Goal: Task Accomplishment & Management: Manage account settings

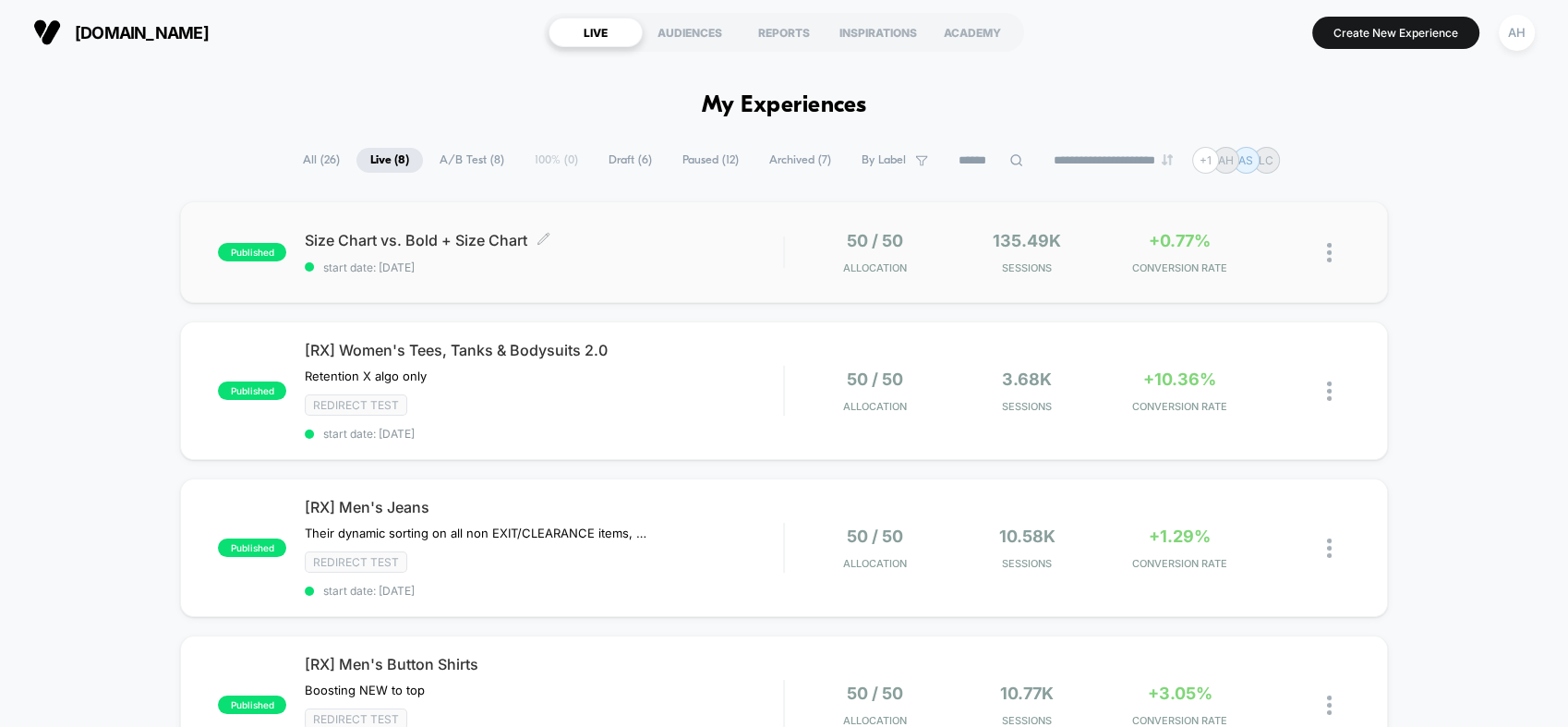
click at [598, 237] on span "Size Chart vs. Bold + Size Chart Click to edit experience details" at bounding box center [544, 240] width 478 height 19
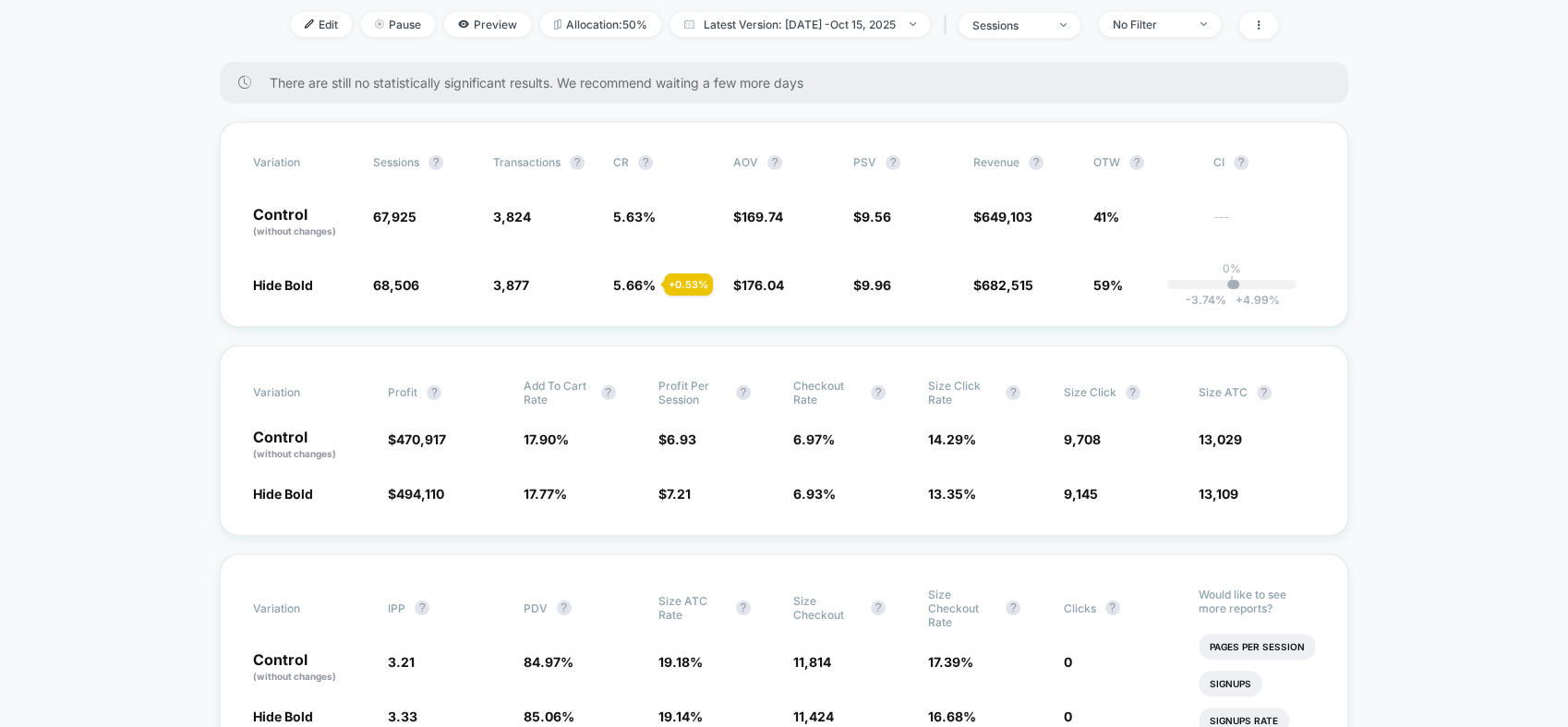
scroll to position [205, 0]
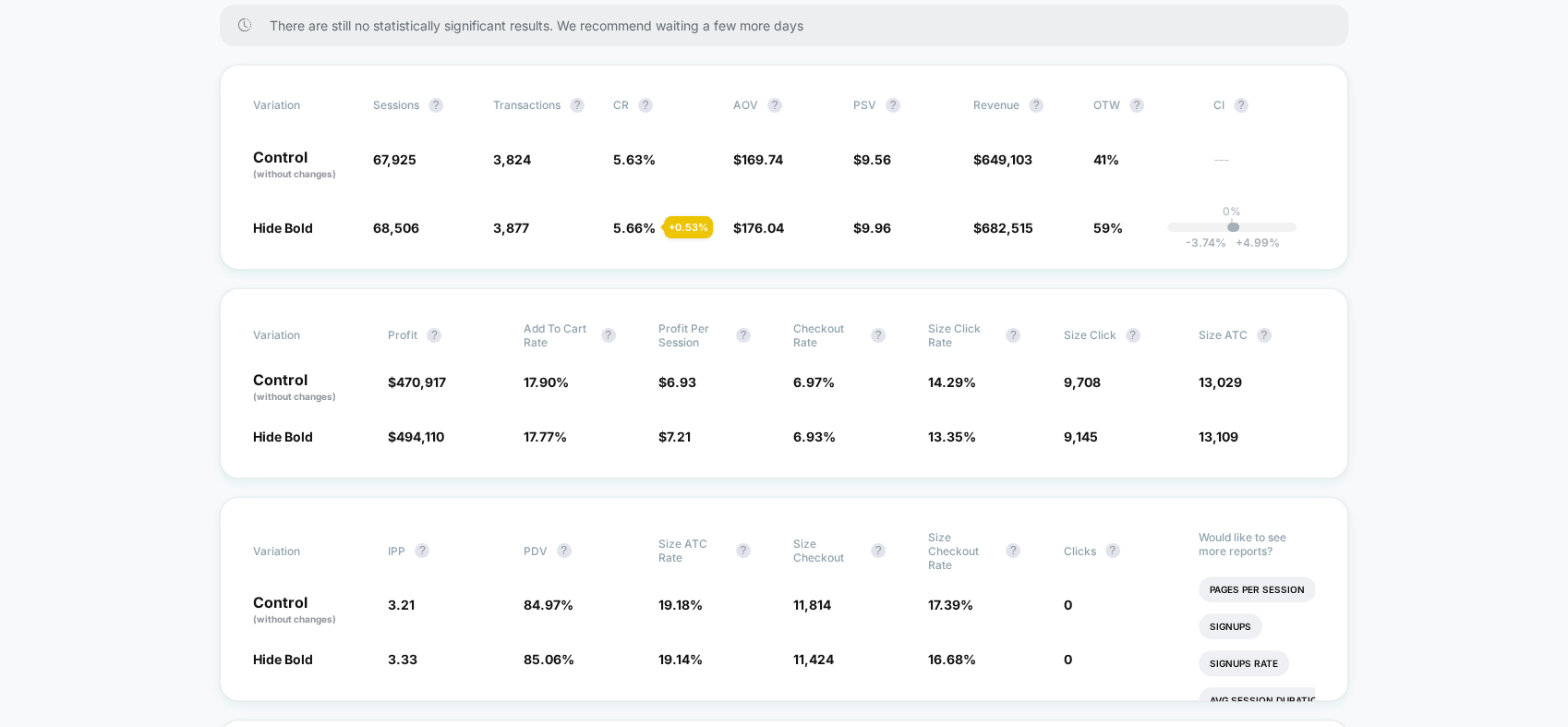
scroll to position [410, 0]
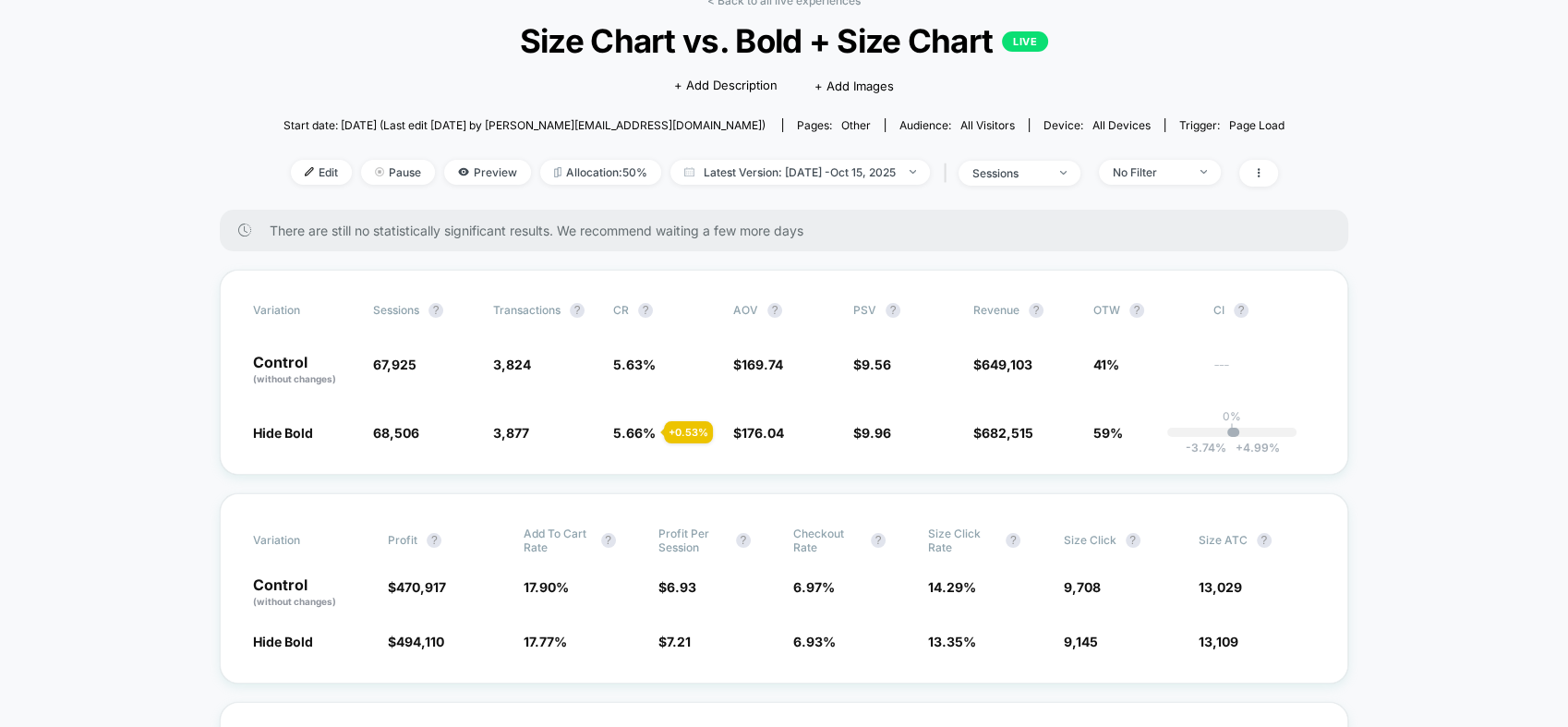
scroll to position [0, 0]
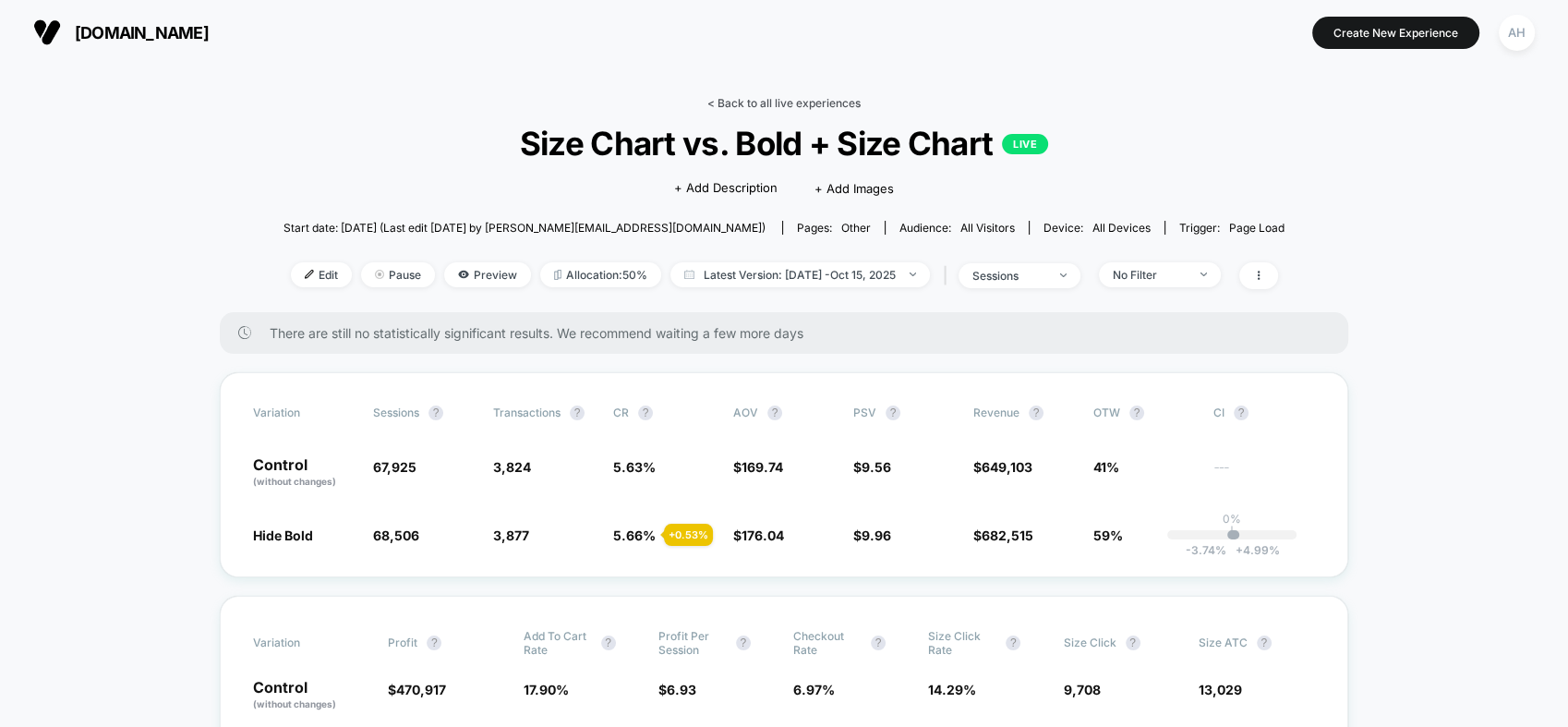
click at [773, 106] on link "< Back to all live experiences" at bounding box center [784, 103] width 154 height 14
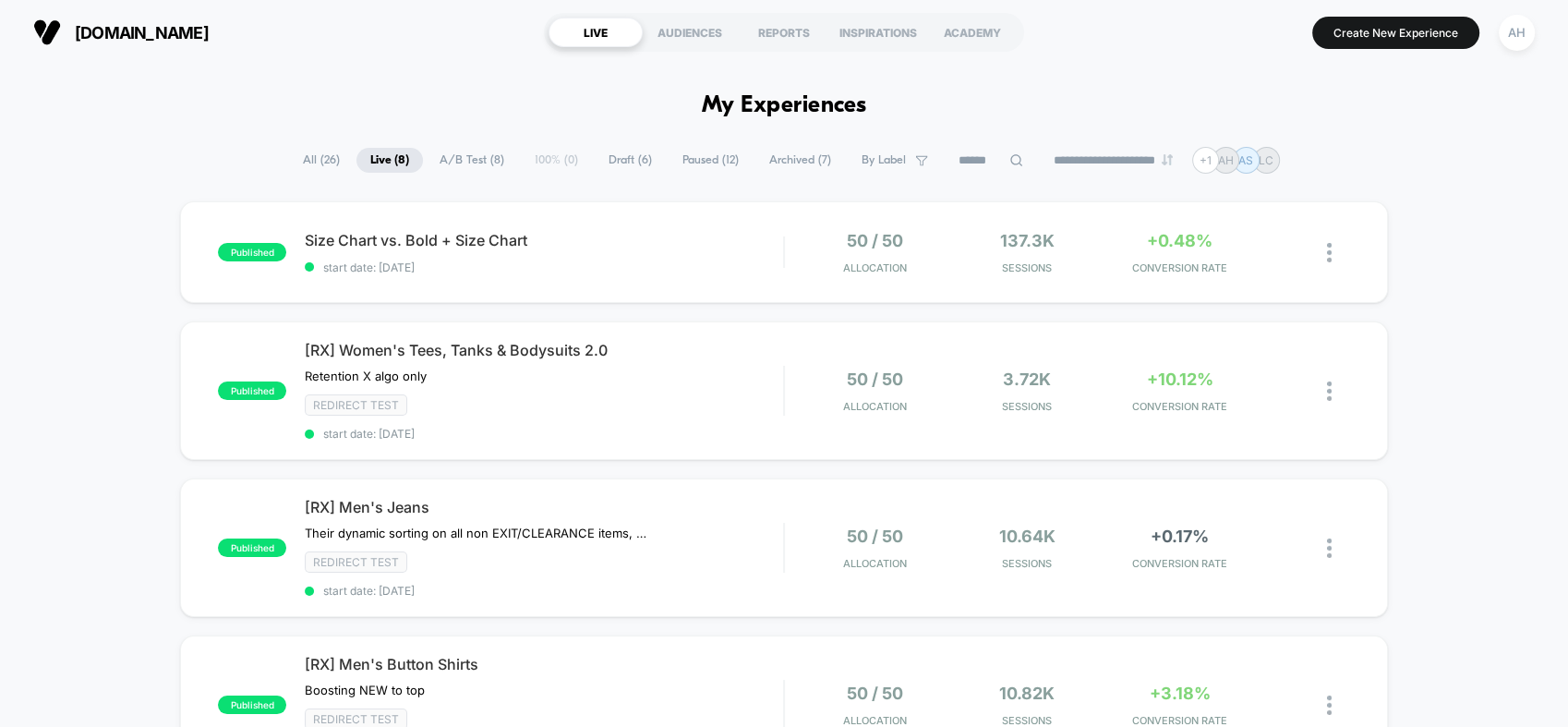
click at [687, 162] on span "Paused ( 12 )" at bounding box center [710, 160] width 84 height 24
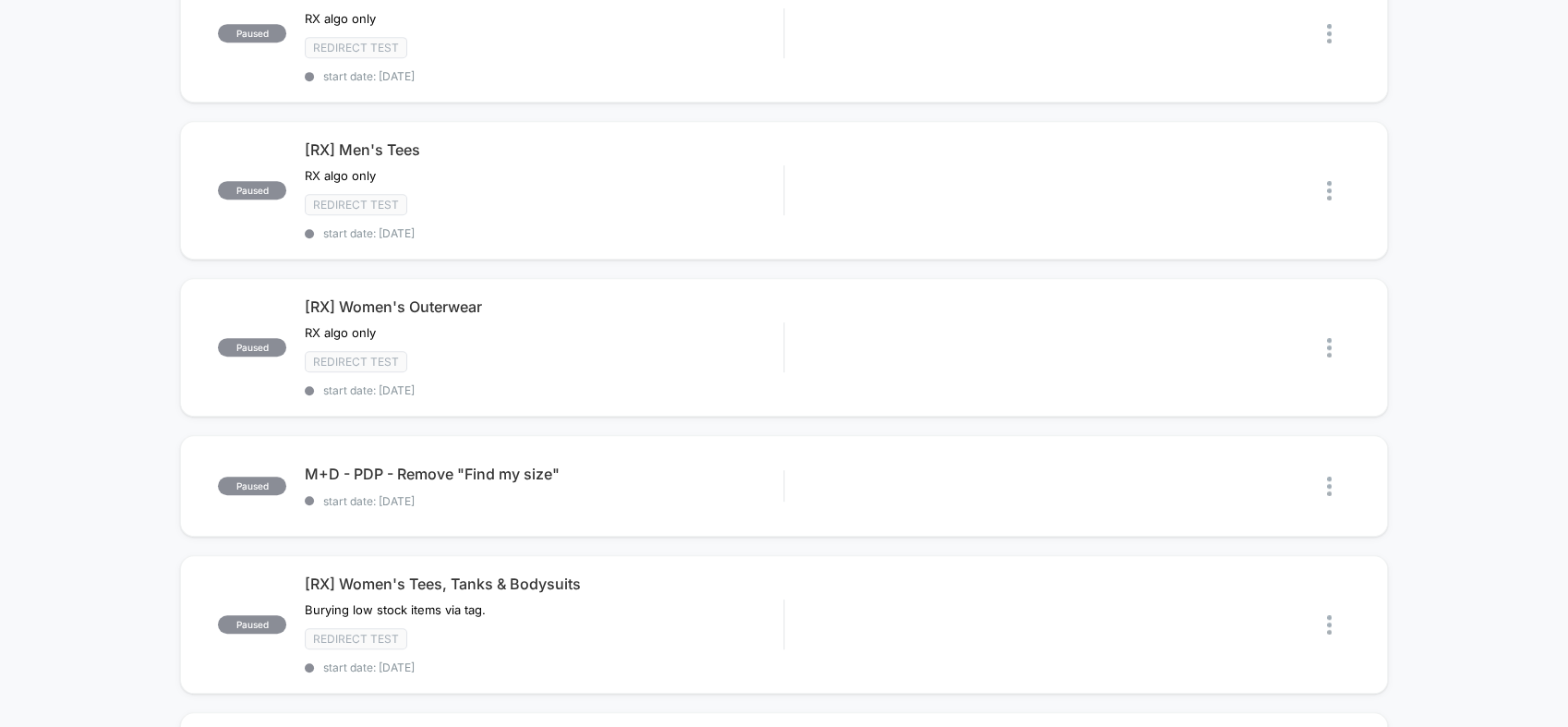
scroll to position [1026, 0]
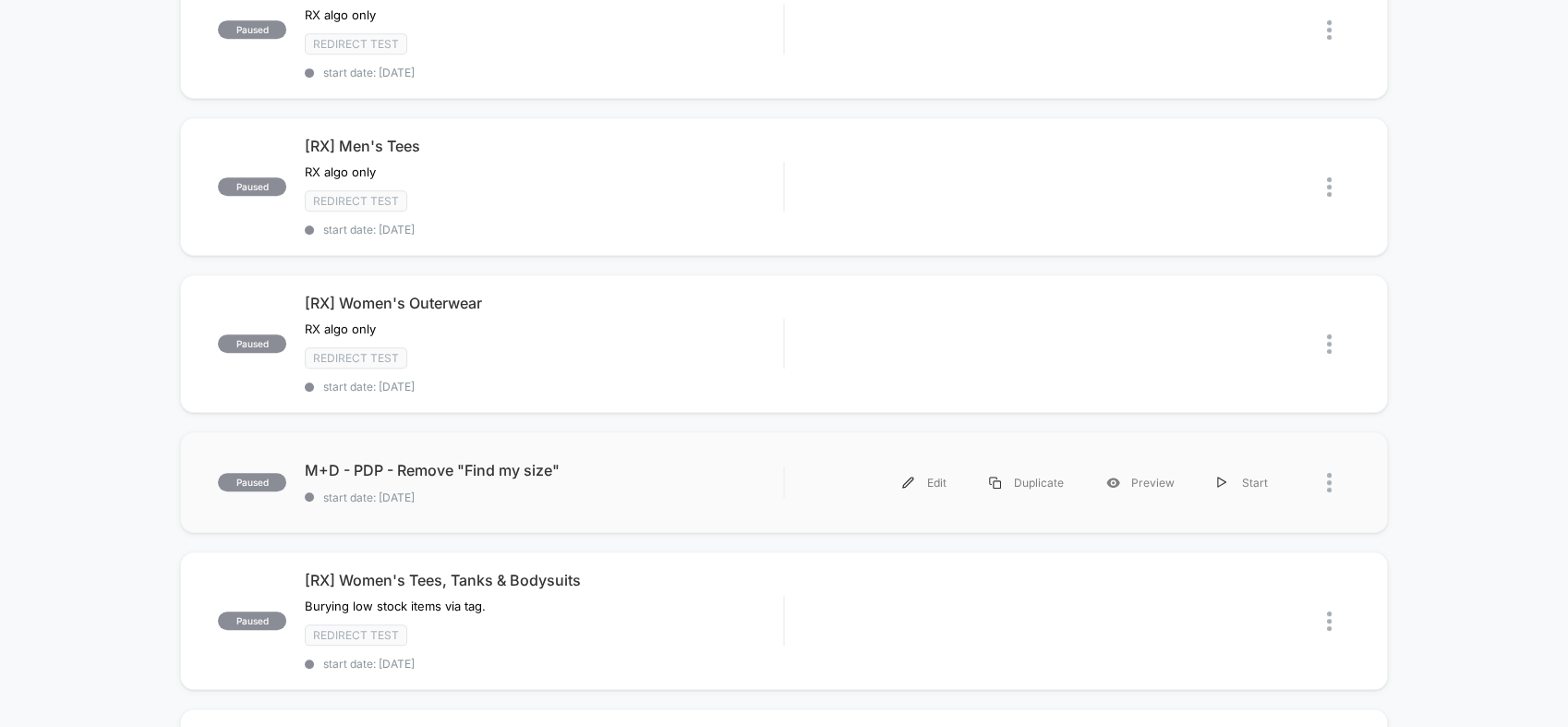
click at [1331, 461] on div at bounding box center [1338, 482] width 24 height 41
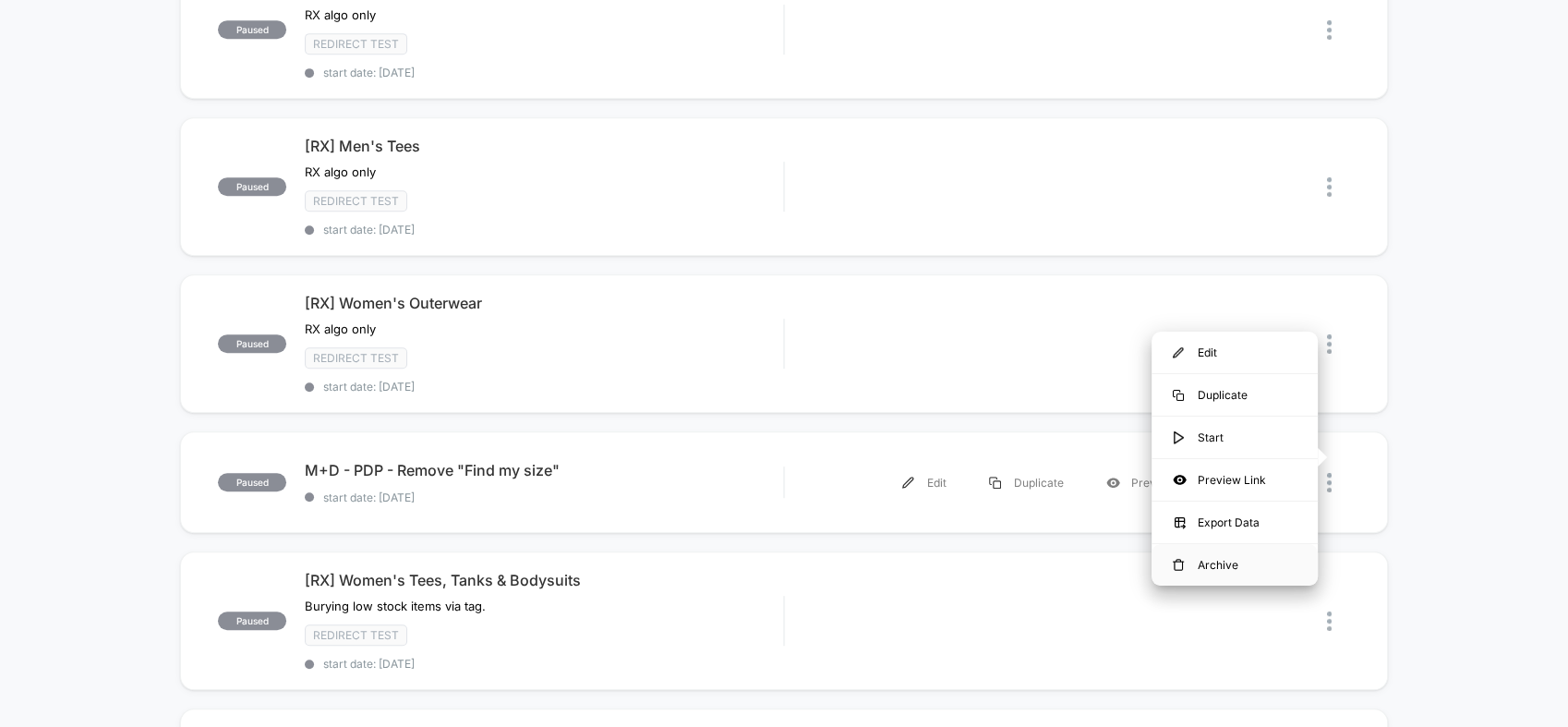
click at [1251, 557] on div "Archive" at bounding box center [1235, 565] width 167 height 41
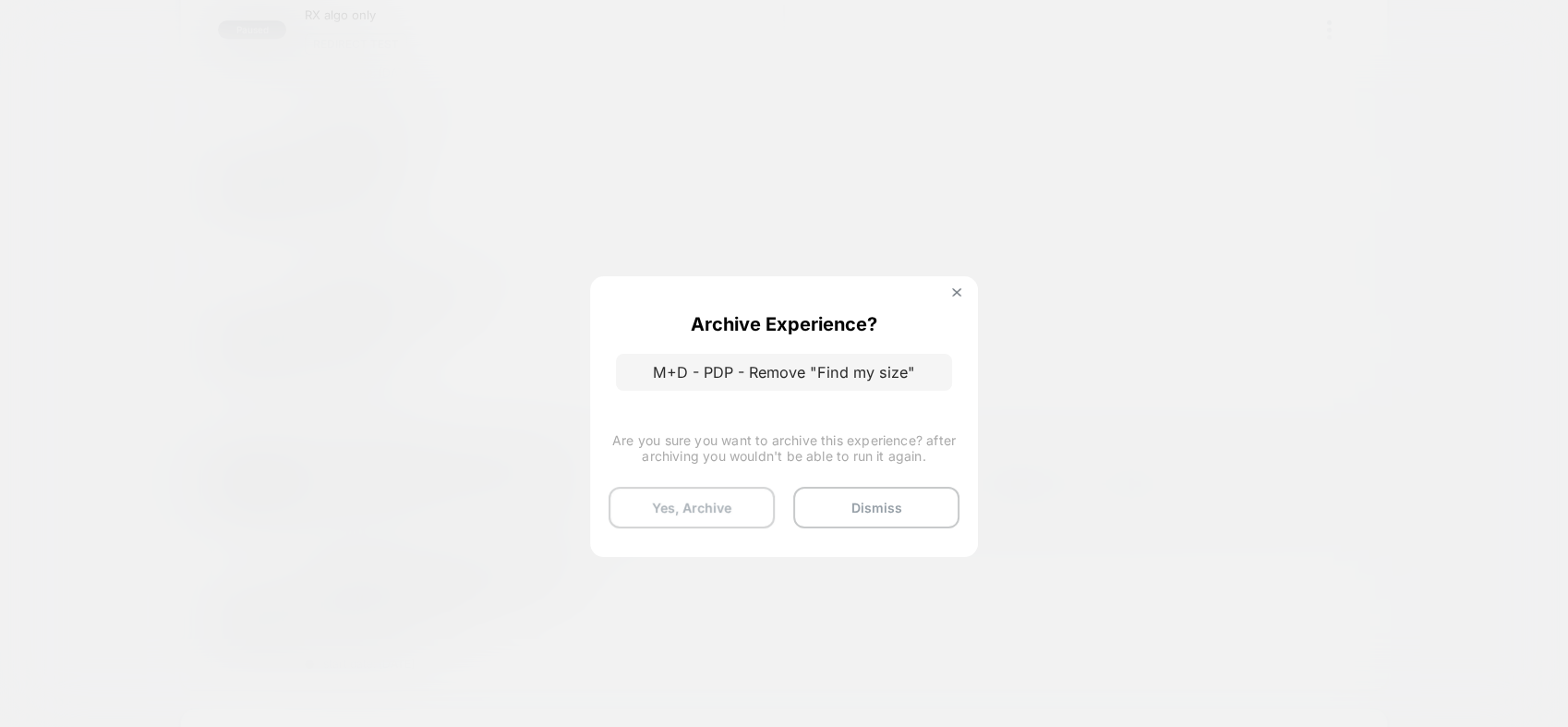
click at [680, 520] on button "Yes, Archive" at bounding box center [691, 508] width 167 height 41
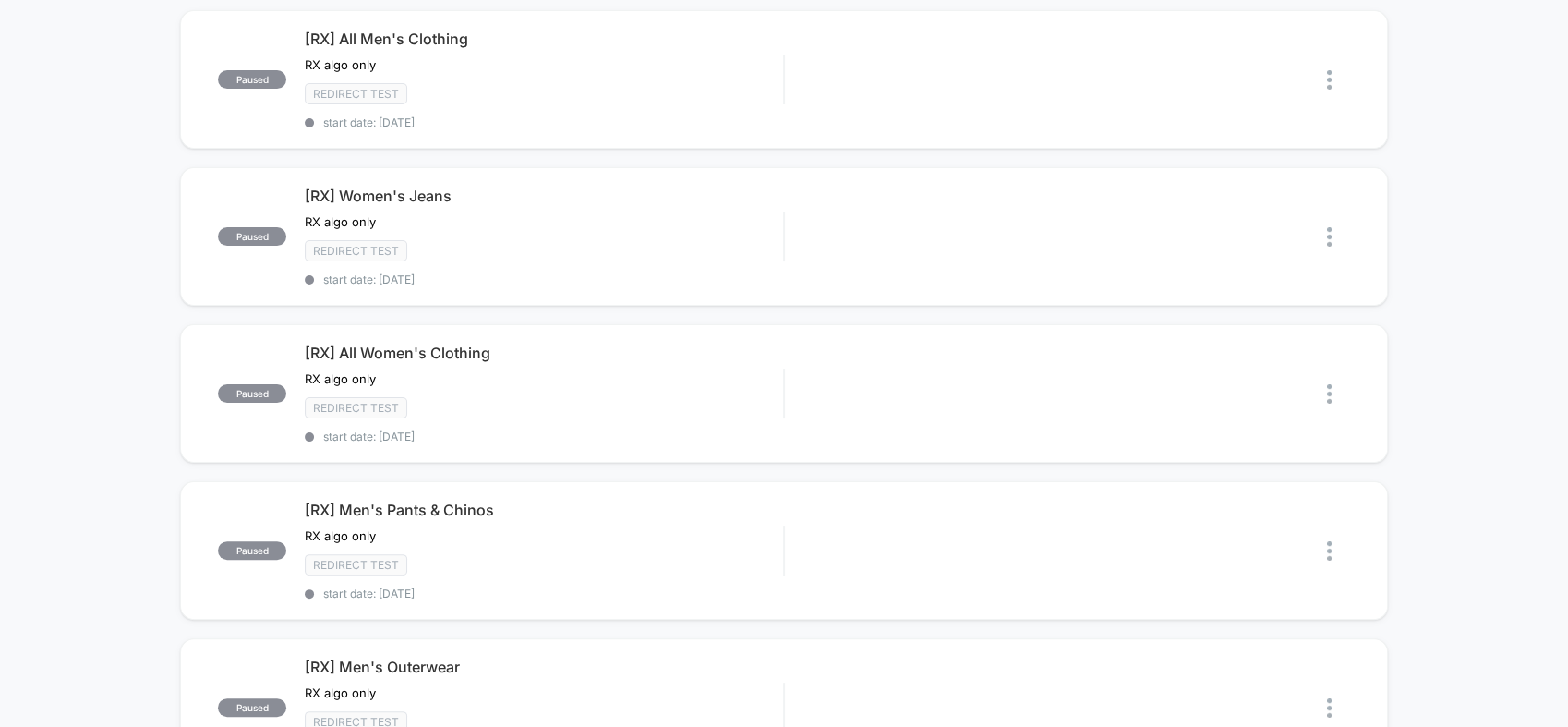
scroll to position [0, 0]
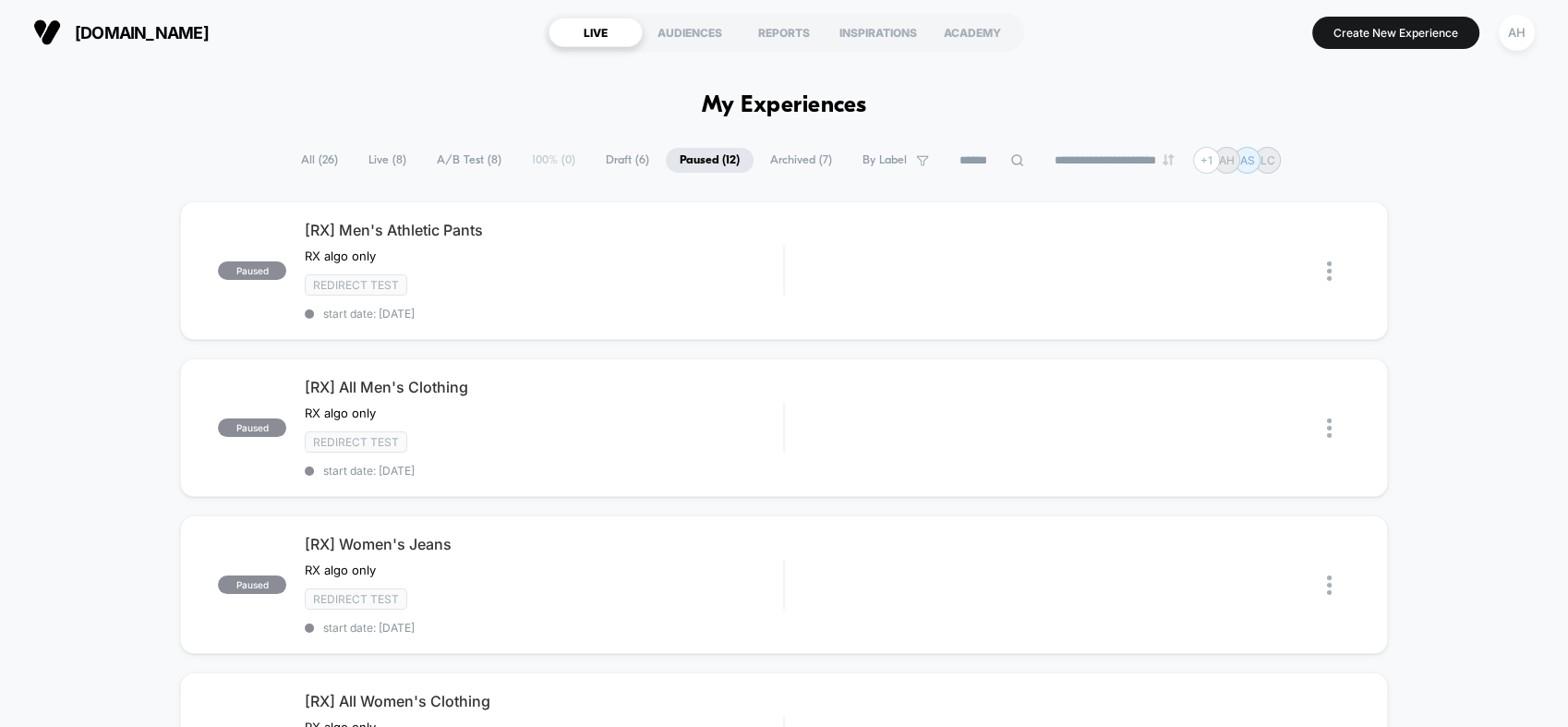
click at [621, 152] on span "Draft ( 6 )" at bounding box center [628, 160] width 72 height 24
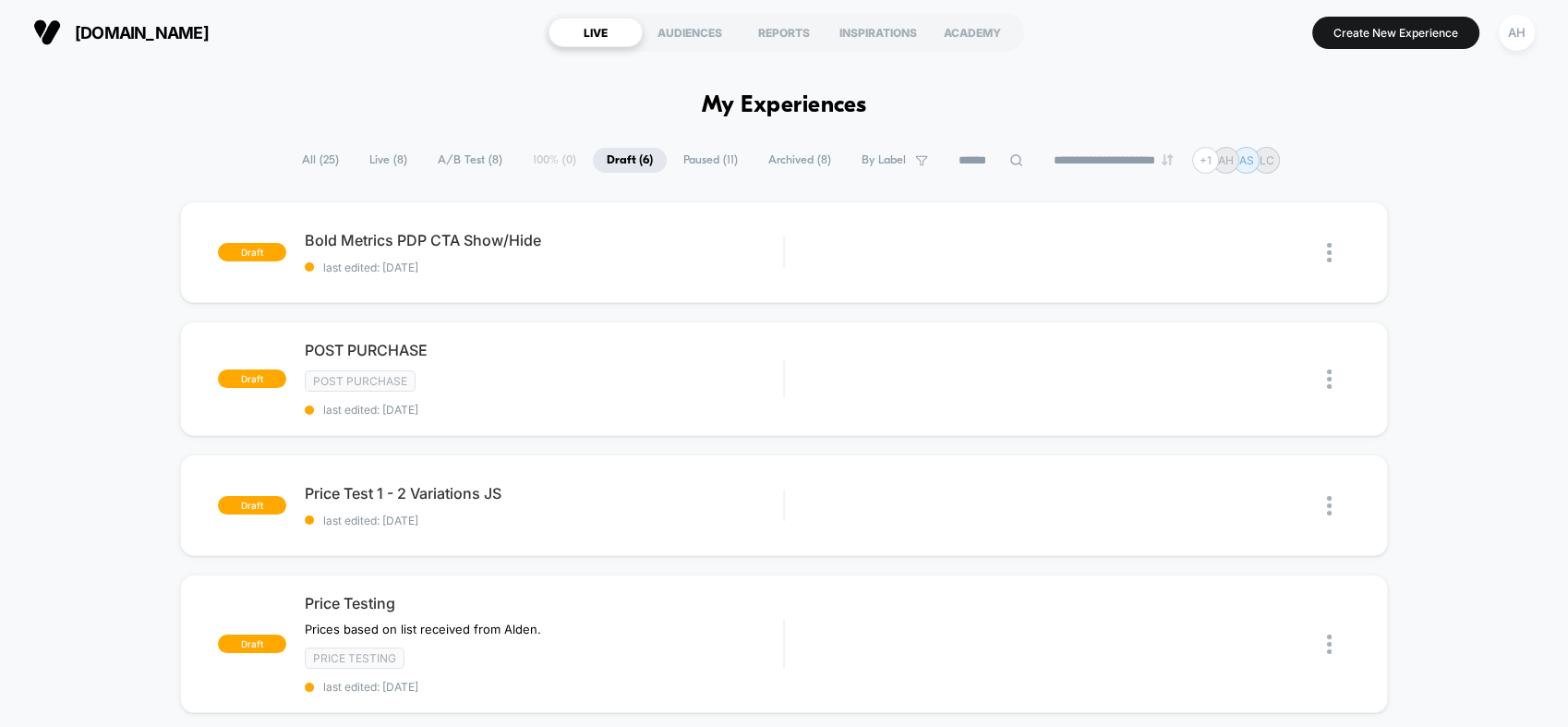
click at [1245, 57] on div "[DOMAIN_NAME] LIVE AUDIENCES REPORTS INSPIRATIONS ACADEMY Create New Experience…" at bounding box center [784, 32] width 1568 height 65
